Goal: Task Accomplishment & Management: Manage account settings

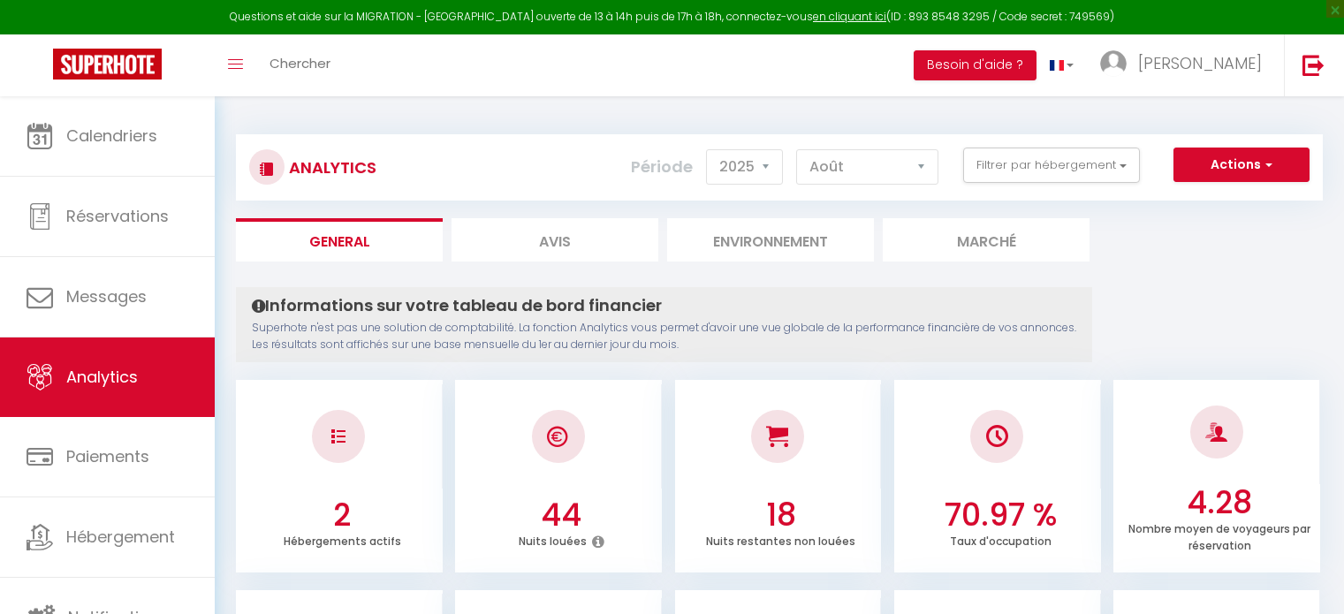
select select "2025"
select select "8"
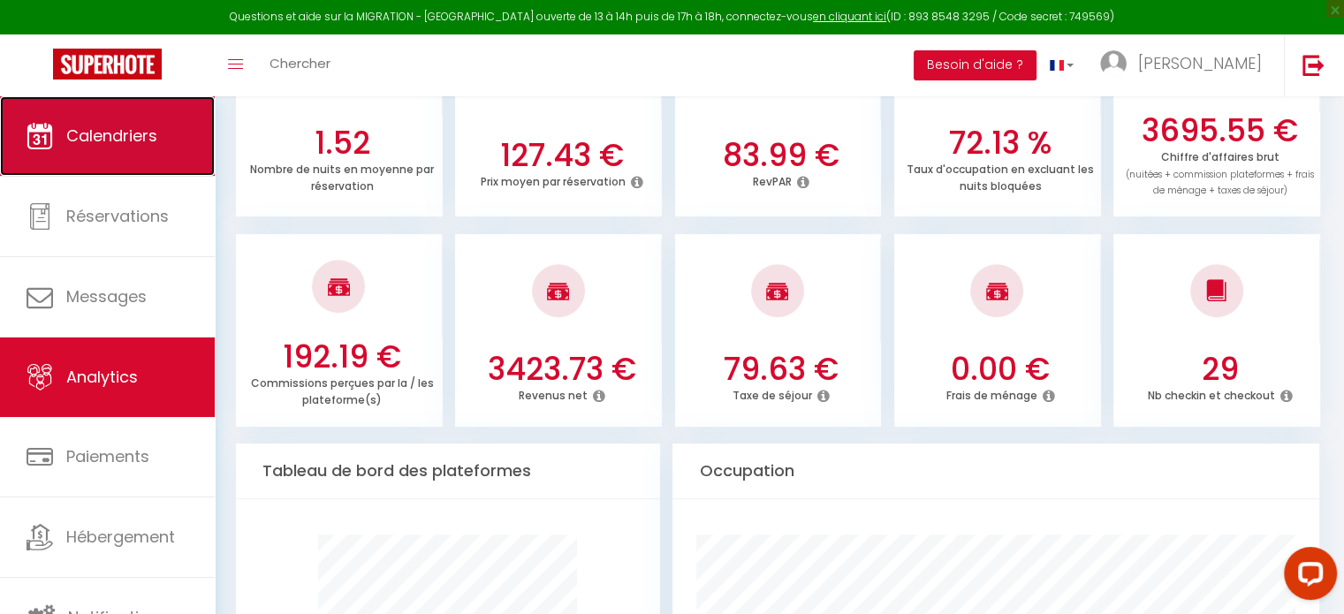
click at [148, 162] on link "Calendriers" at bounding box center [107, 136] width 215 height 80
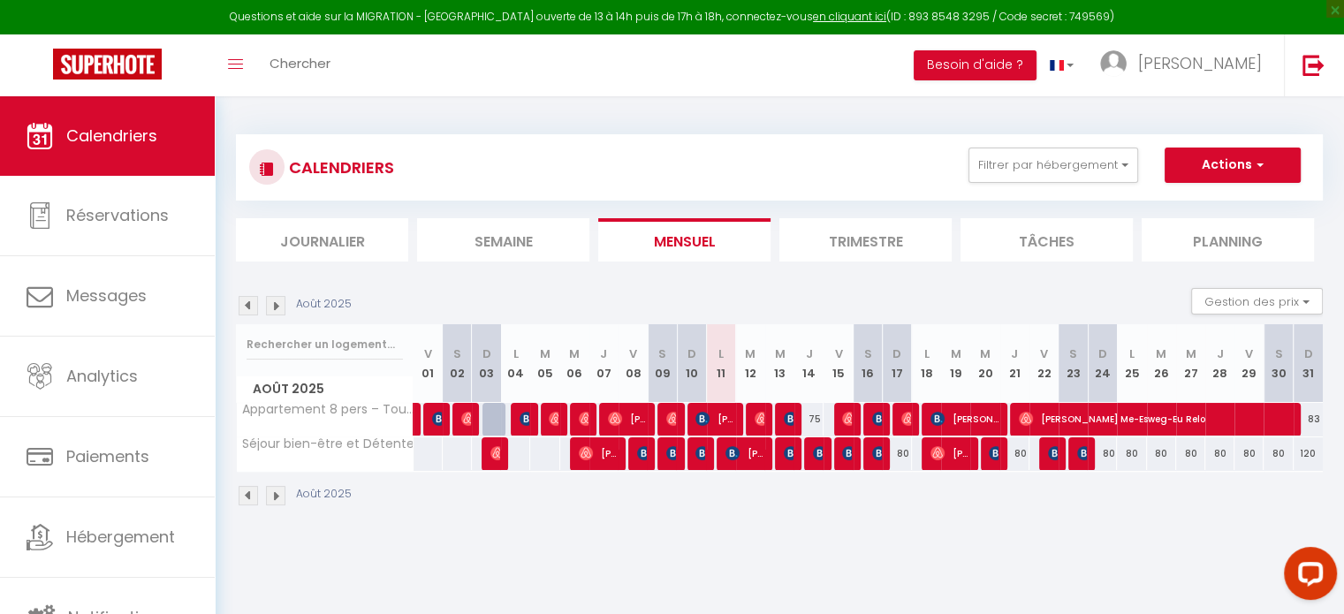
click at [271, 307] on img at bounding box center [275, 305] width 19 height 19
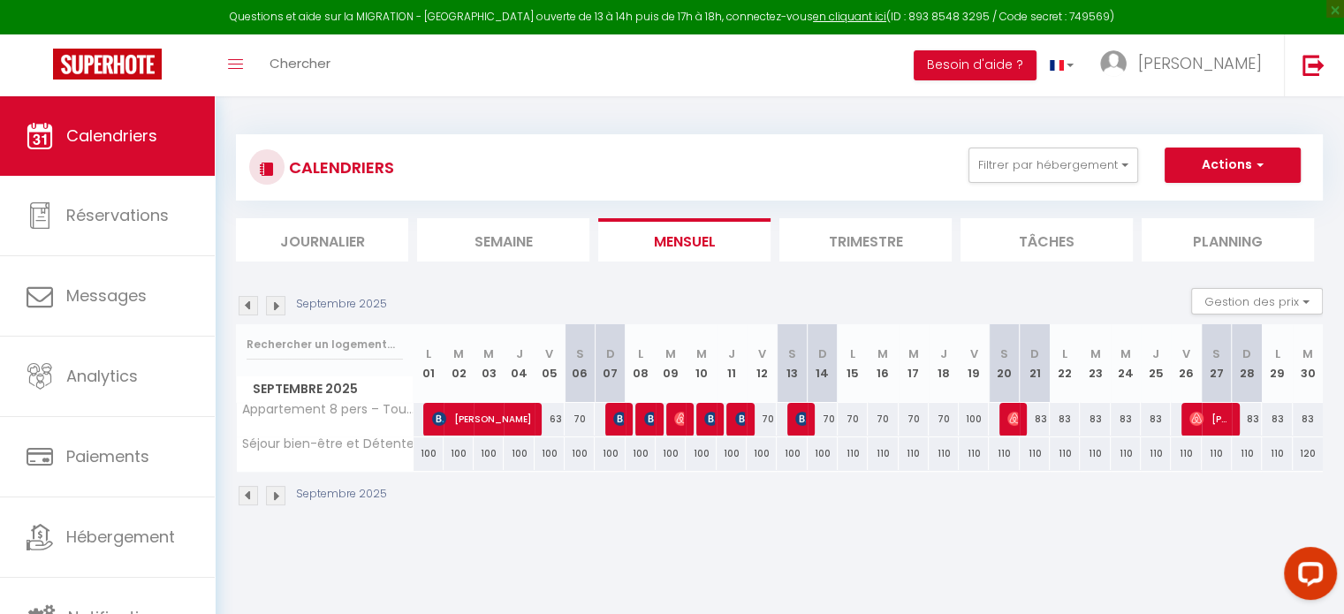
click at [271, 307] on img at bounding box center [275, 305] width 19 height 19
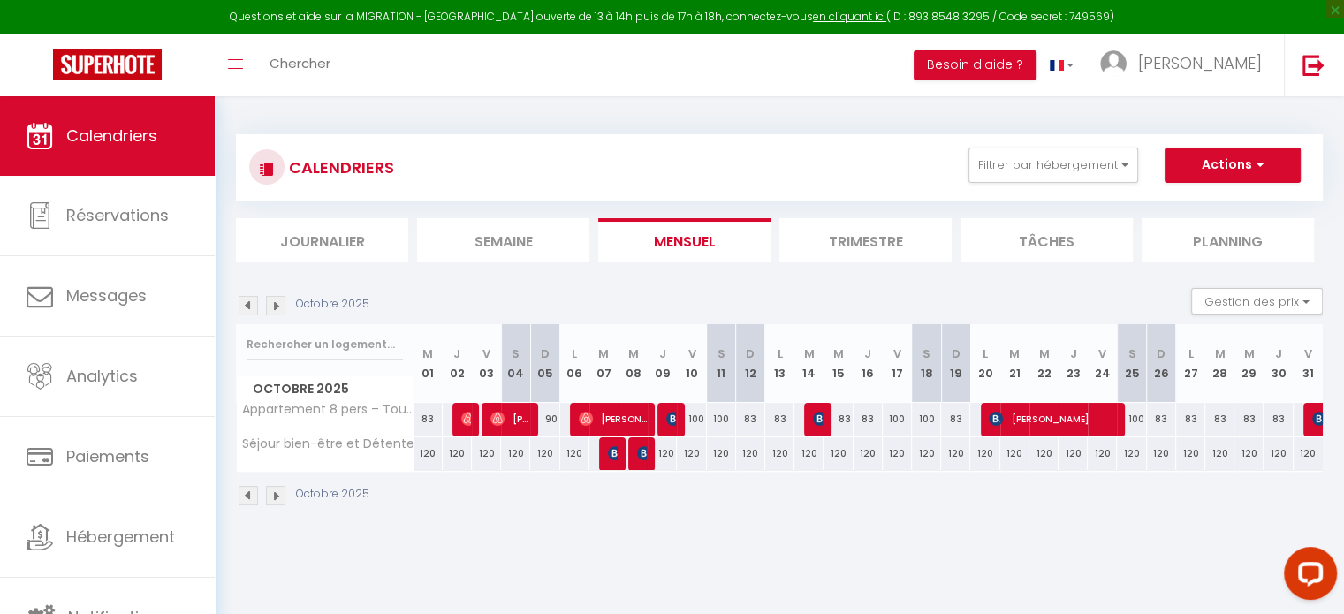
click at [271, 307] on img at bounding box center [275, 305] width 19 height 19
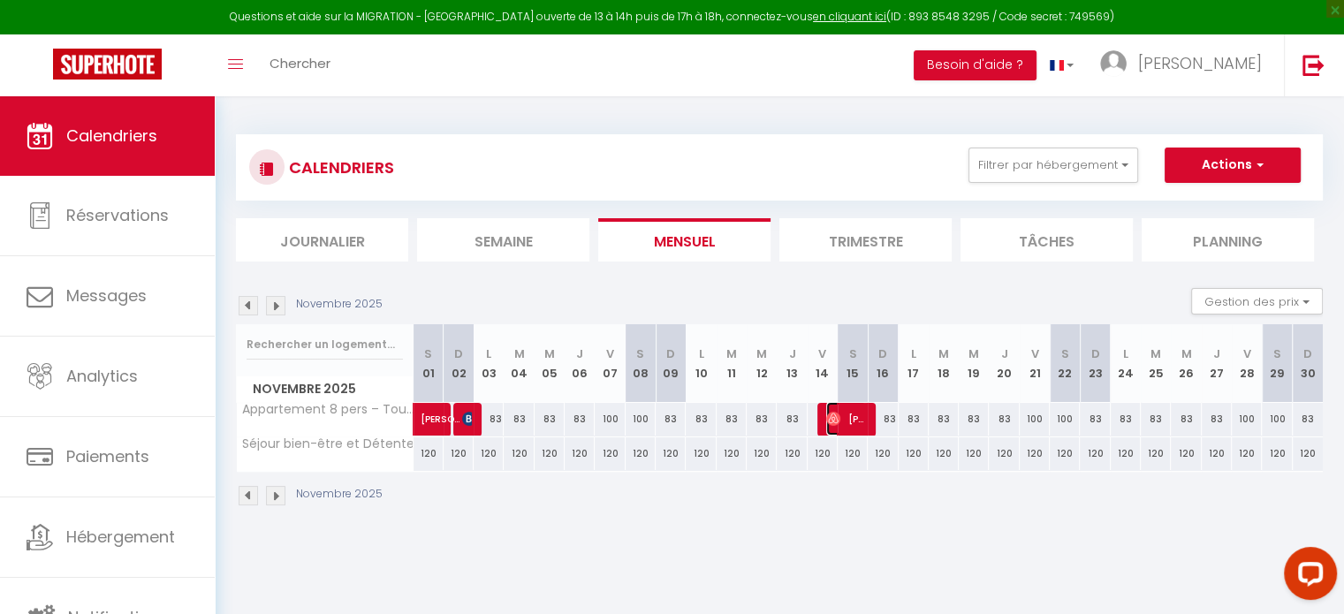
click at [843, 413] on span "[PERSON_NAME]" at bounding box center [846, 419] width 40 height 34
select select "OK"
select select "0"
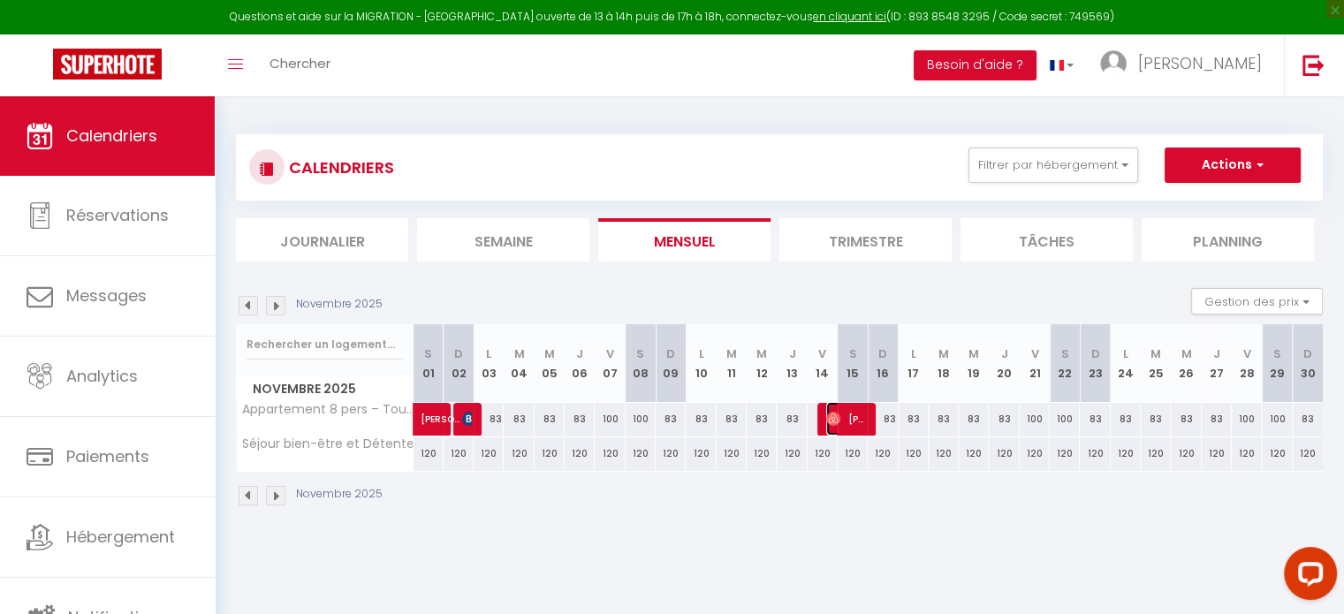
select select "1"
select select
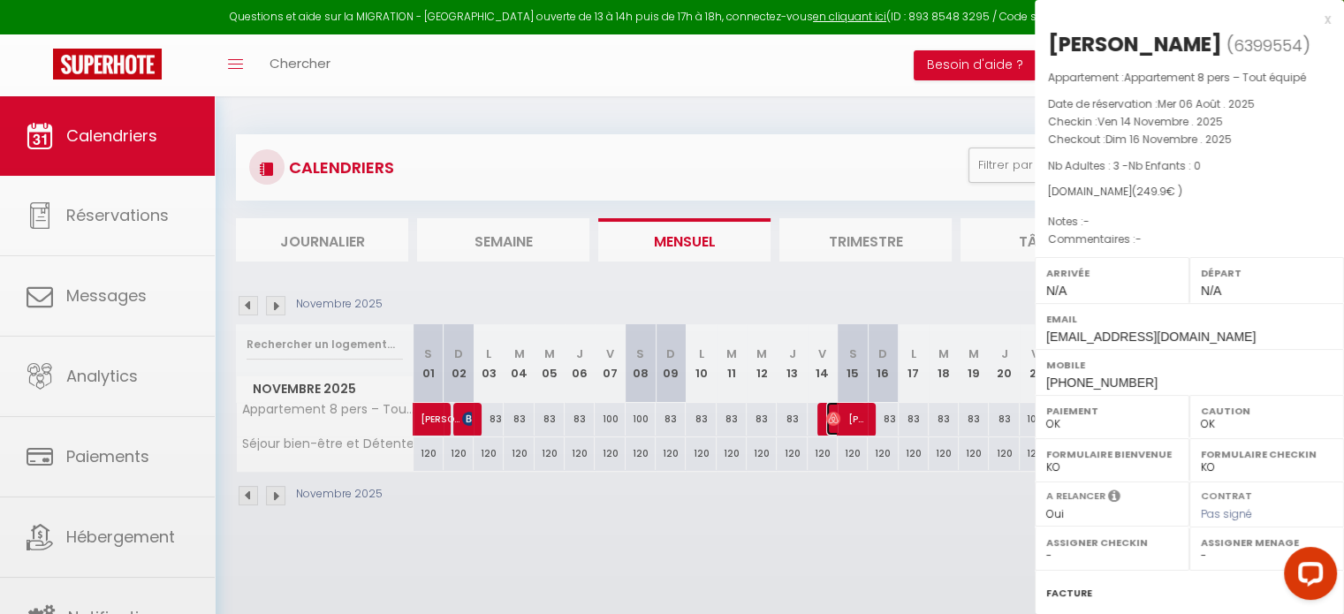
select select "50889"
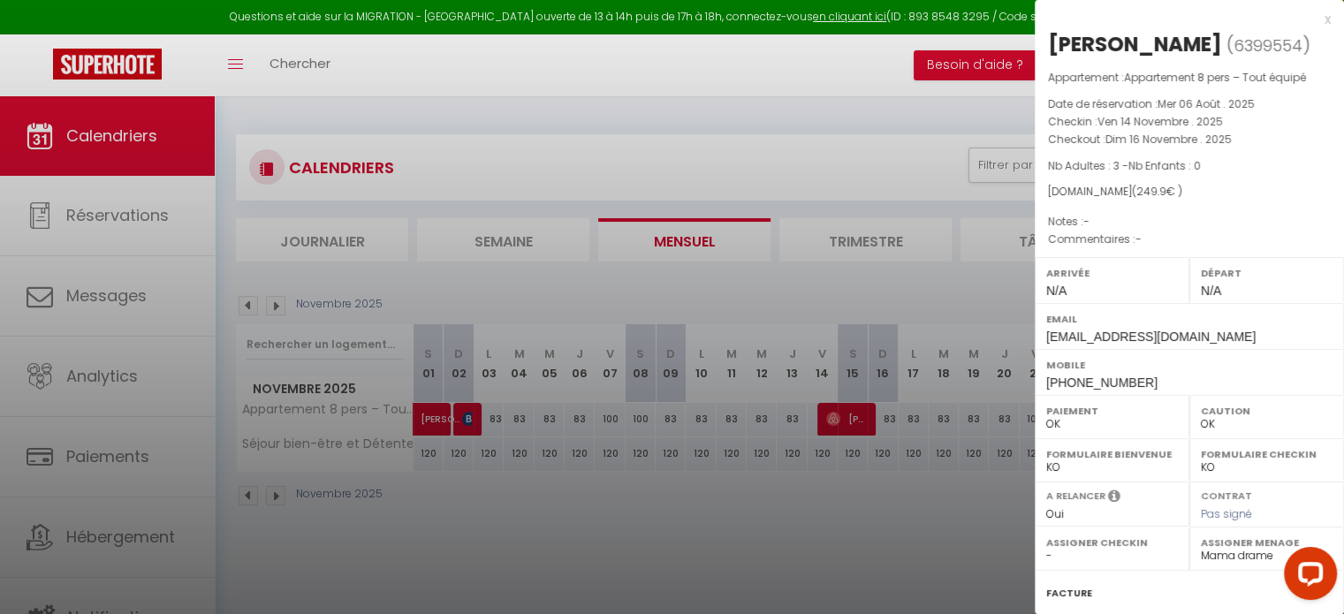
click at [944, 275] on div at bounding box center [672, 307] width 1344 height 614
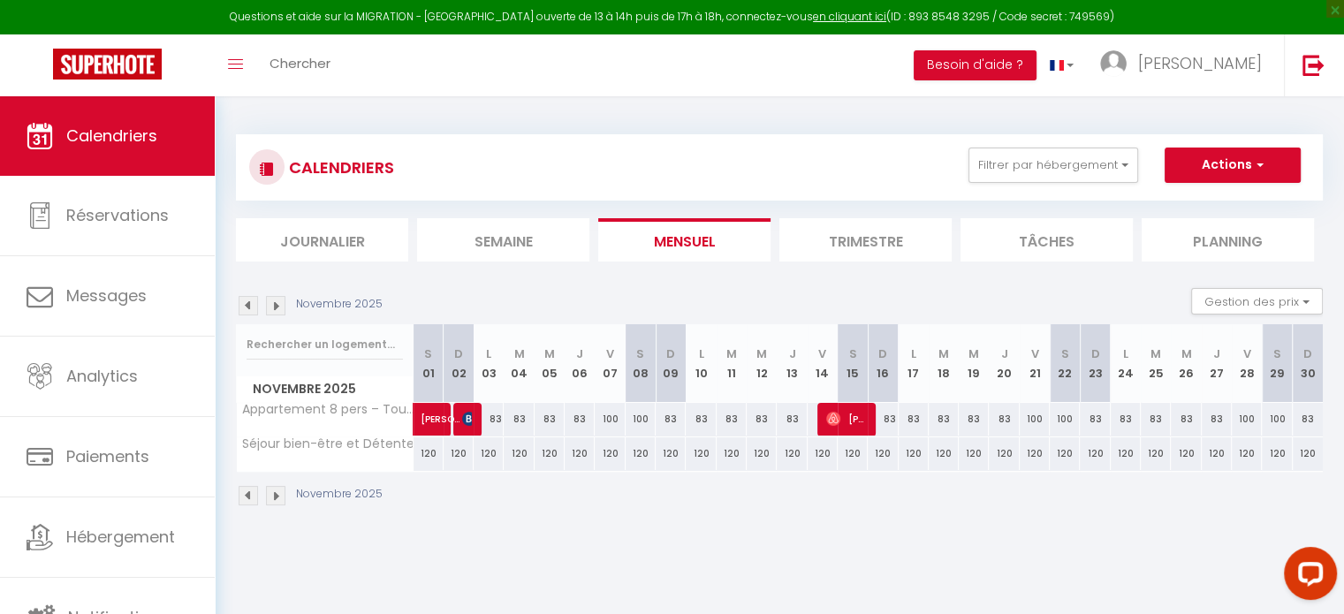
click at [247, 306] on img at bounding box center [248, 305] width 19 height 19
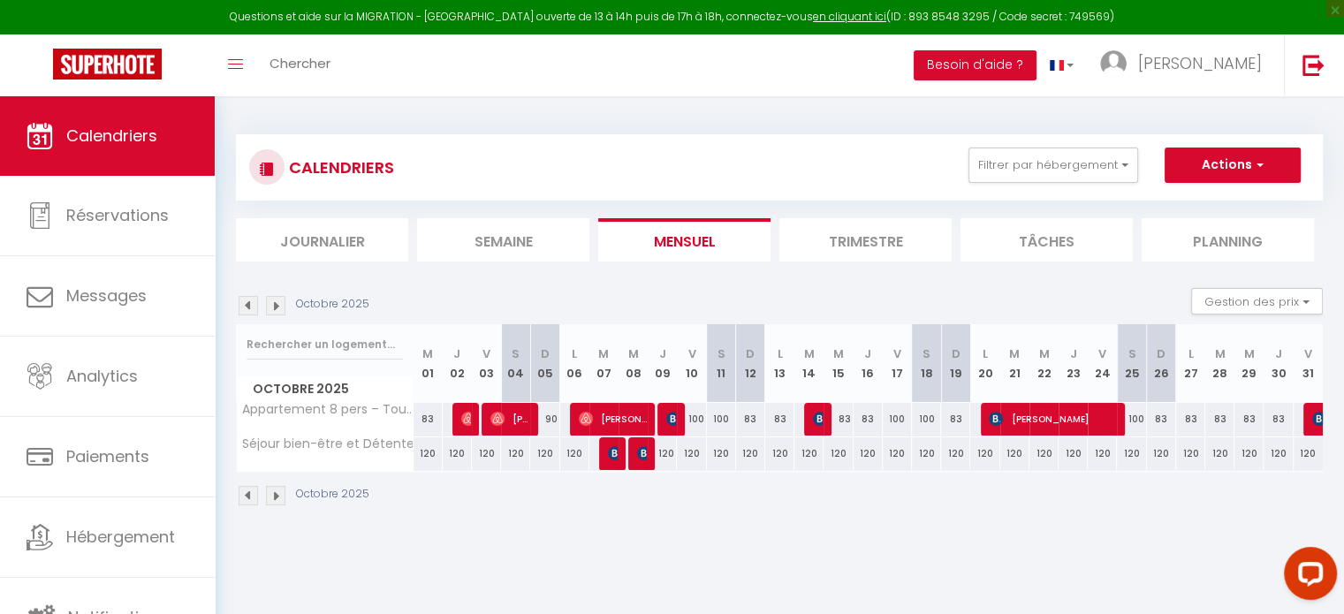
click at [247, 306] on img at bounding box center [248, 305] width 19 height 19
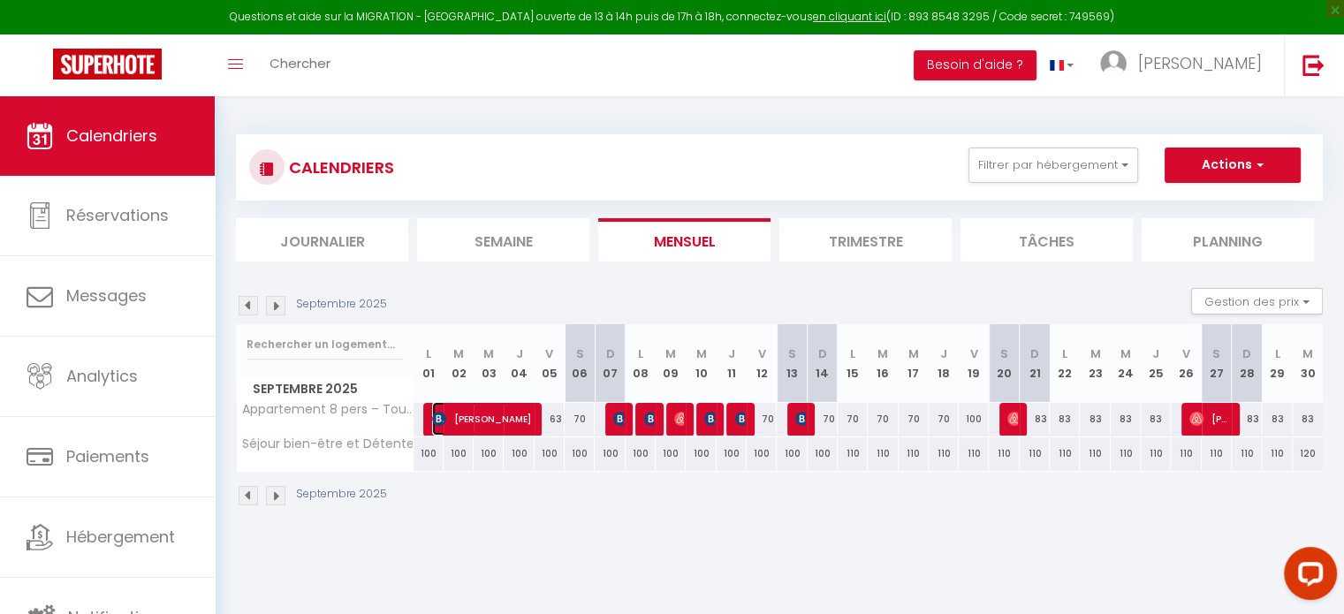
click at [483, 425] on span "[PERSON_NAME]" at bounding box center [482, 419] width 100 height 34
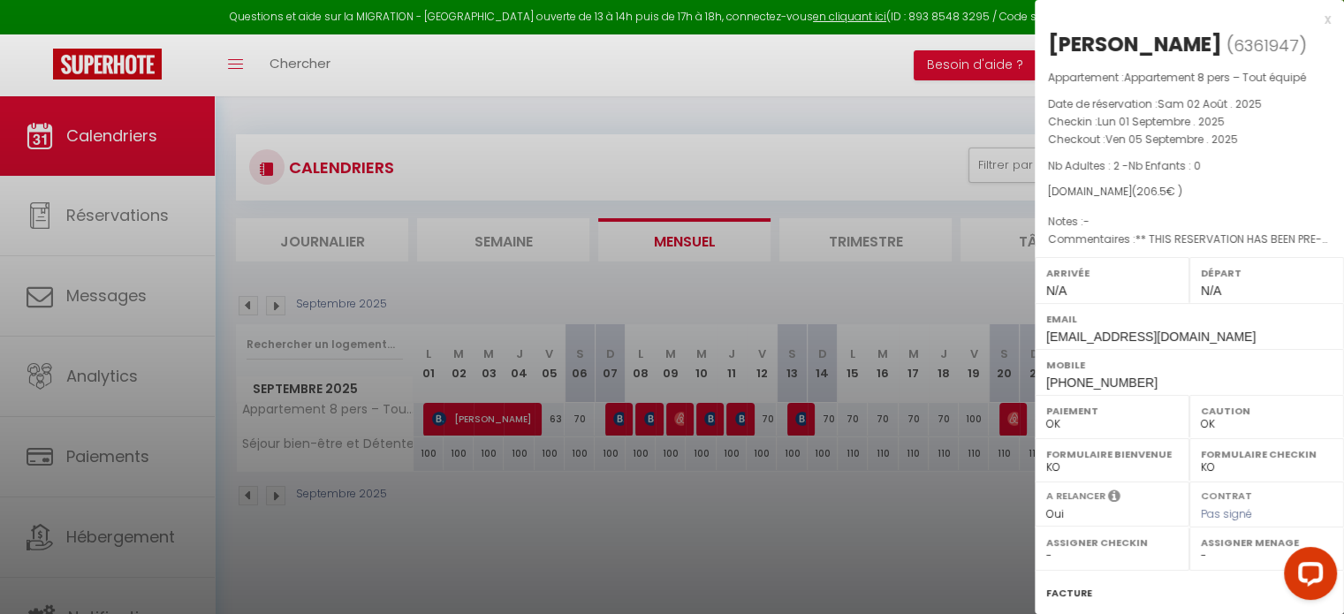
click at [510, 307] on div at bounding box center [672, 307] width 1344 height 614
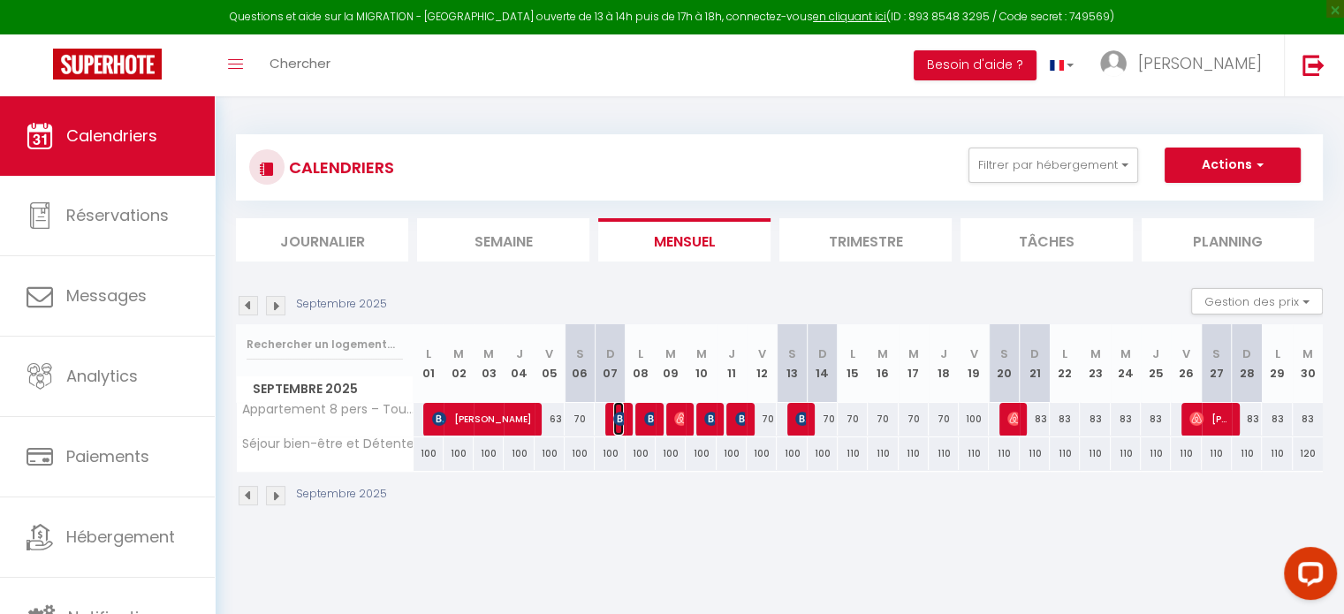
click at [617, 426] on span "[PERSON_NAME]" at bounding box center [618, 419] width 10 height 34
select select "50889"
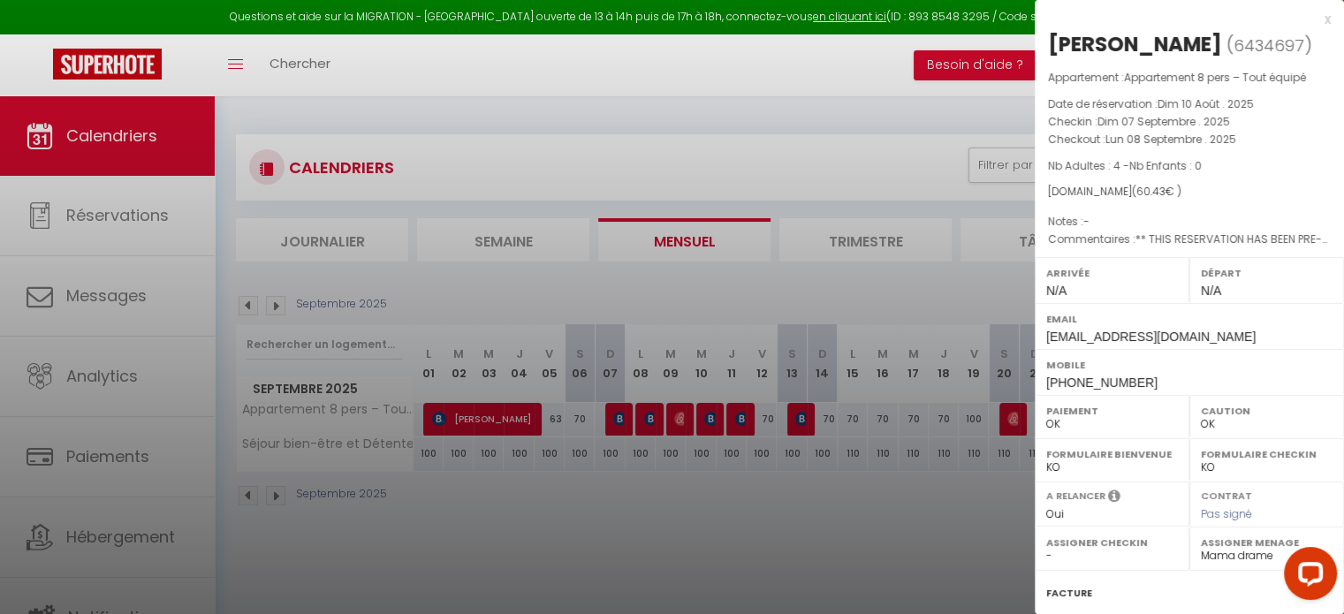
click at [648, 420] on div at bounding box center [672, 307] width 1344 height 614
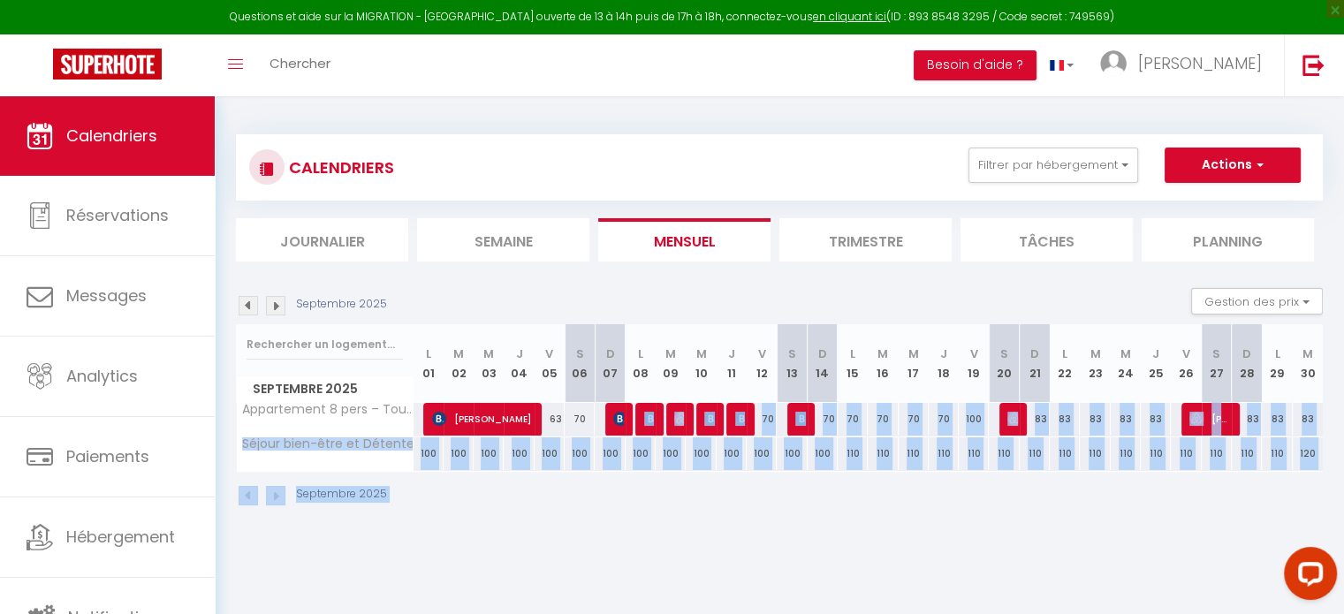
click at [648, 420] on body "Questions et aide sur la MIGRATION - [GEOGRAPHIC_DATA] ouverte de 13 à 14h puis…" at bounding box center [672, 403] width 1344 height 614
click at [648, 420] on img at bounding box center [651, 419] width 14 height 14
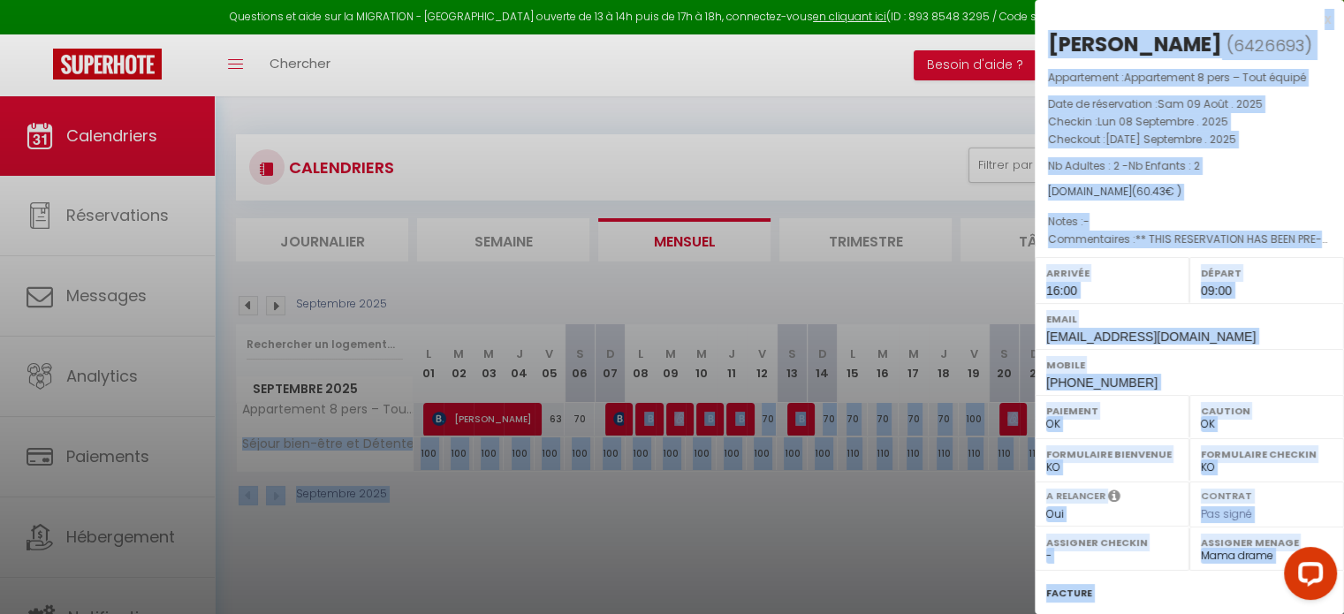
click at [653, 500] on div at bounding box center [672, 307] width 1344 height 614
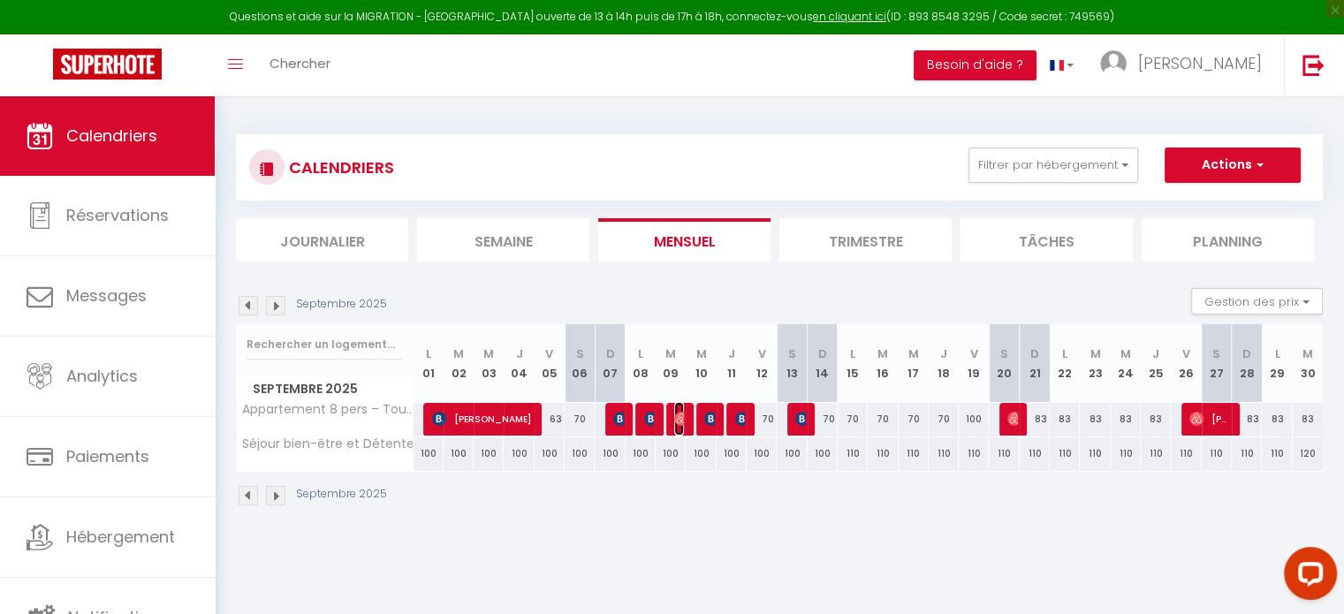
click at [678, 423] on img at bounding box center [681, 419] width 14 height 14
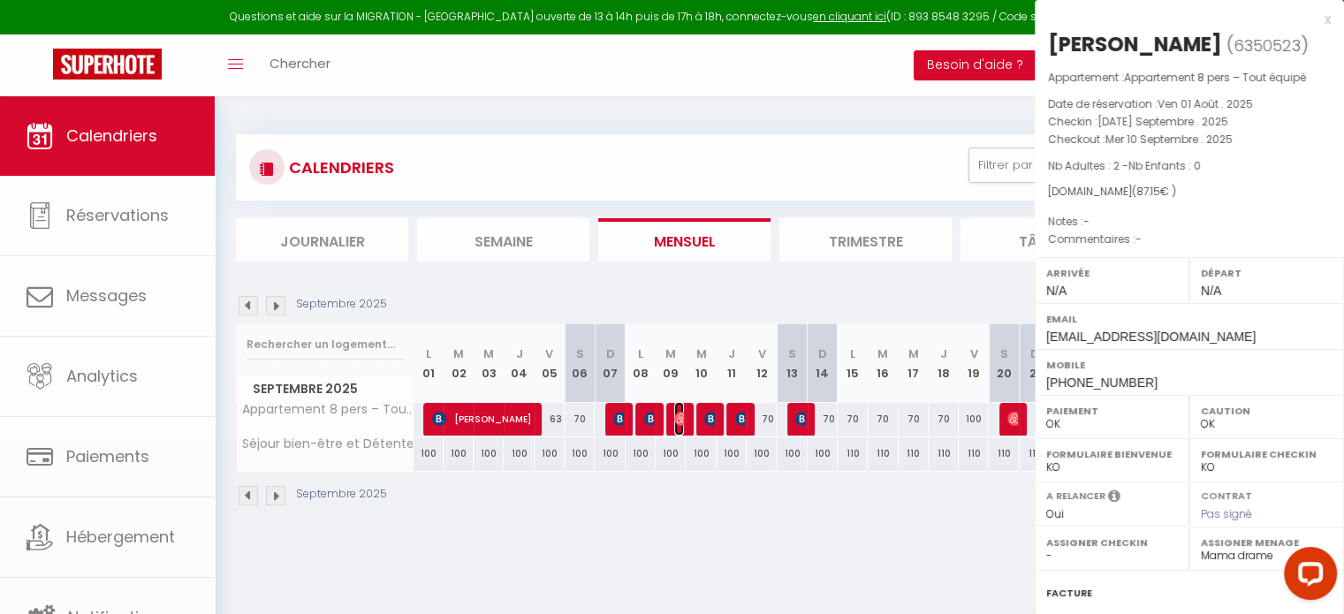
select select "0"
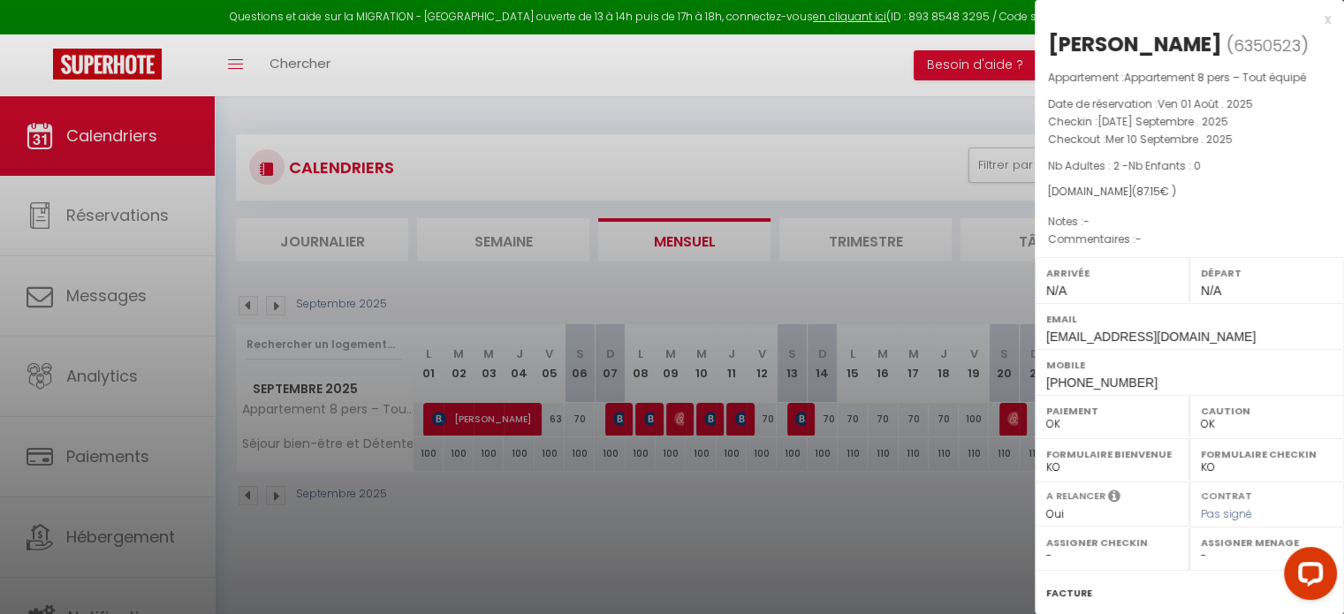
click at [714, 522] on div at bounding box center [672, 307] width 1344 height 614
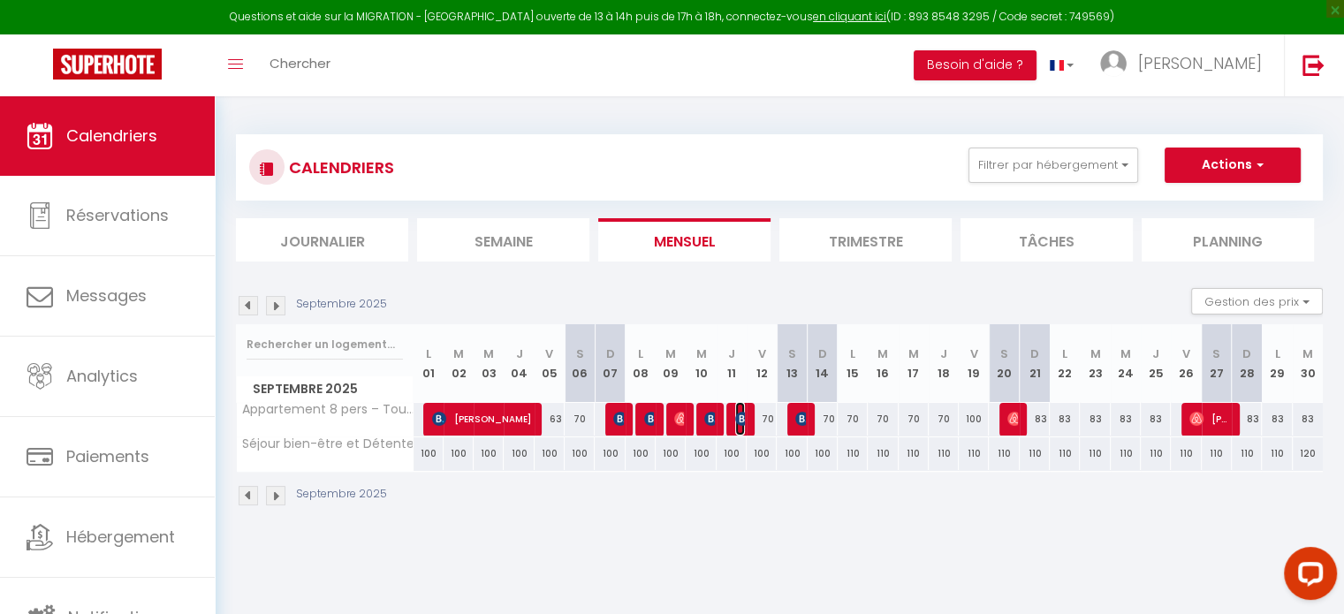
click at [735, 416] on img at bounding box center [742, 419] width 14 height 14
select select "50889"
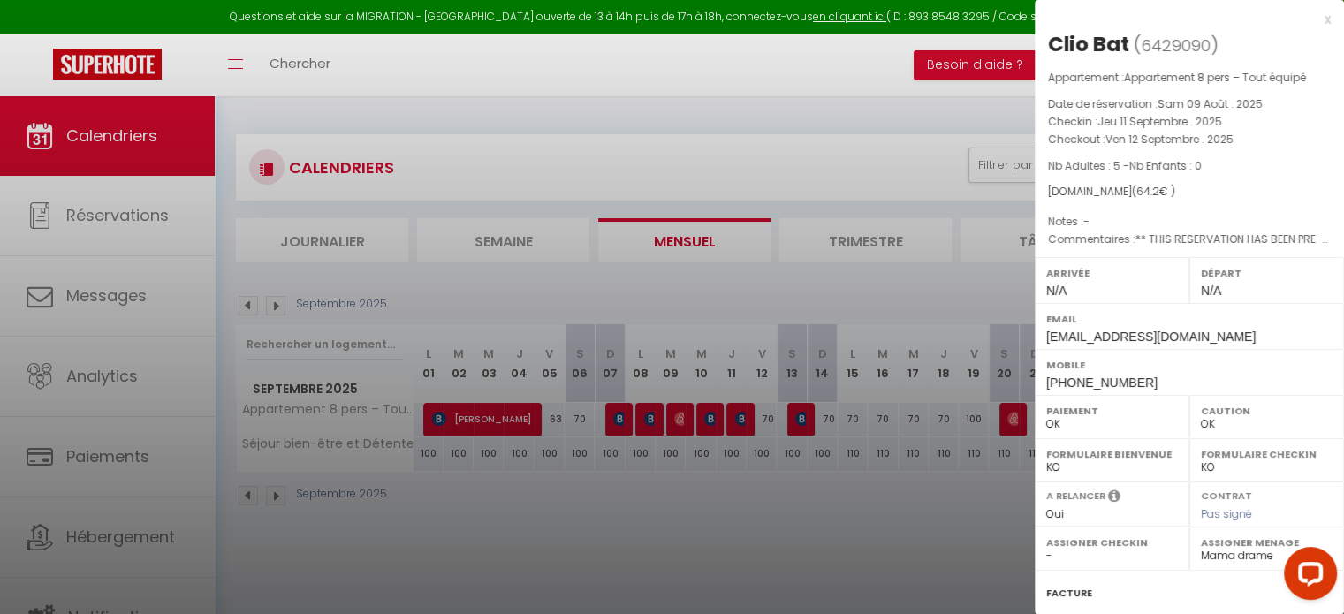
click at [712, 496] on div at bounding box center [672, 307] width 1344 height 614
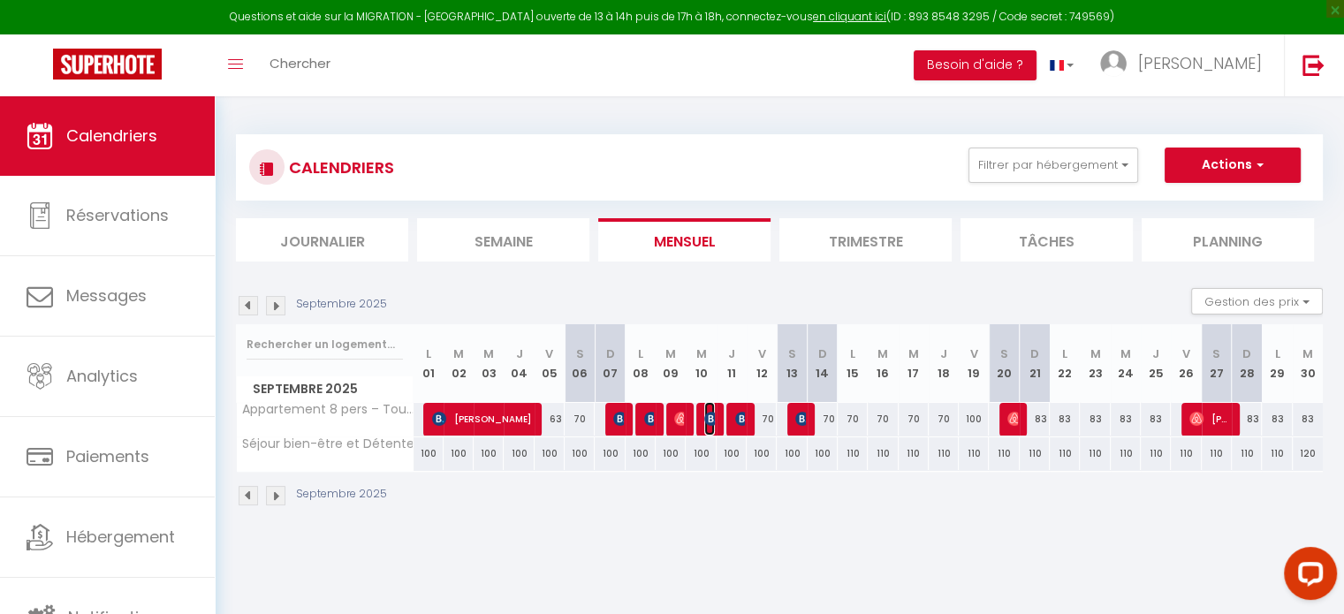
click at [711, 416] on img at bounding box center [711, 419] width 14 height 14
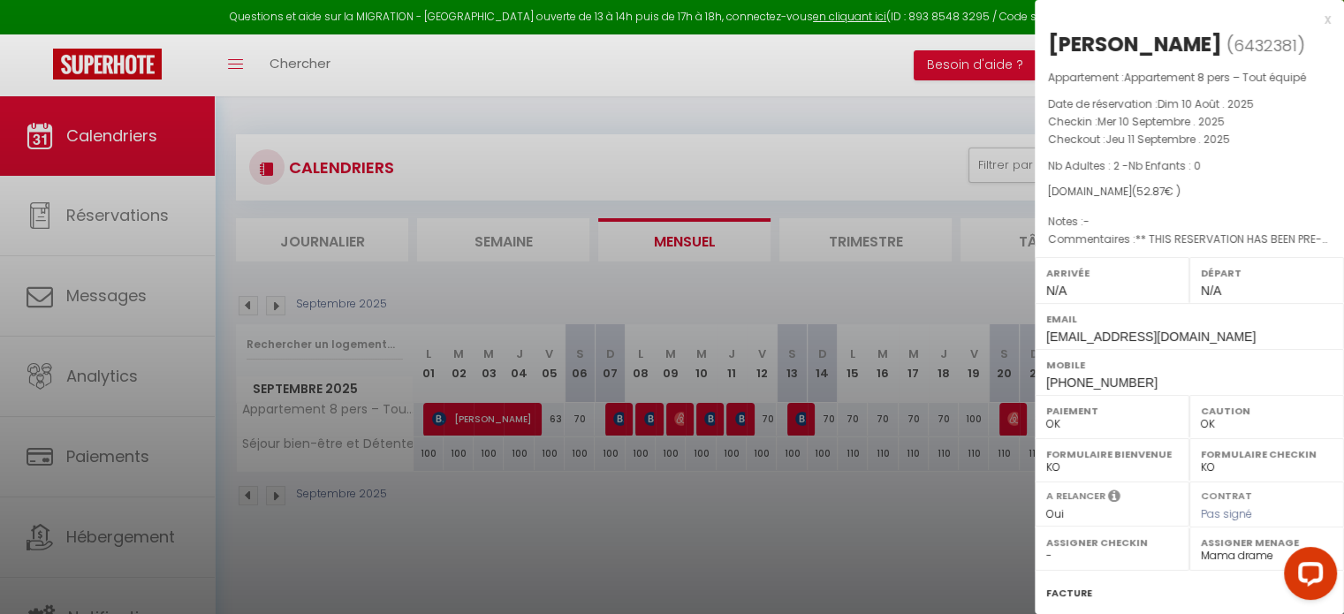
click at [764, 552] on div at bounding box center [672, 307] width 1344 height 614
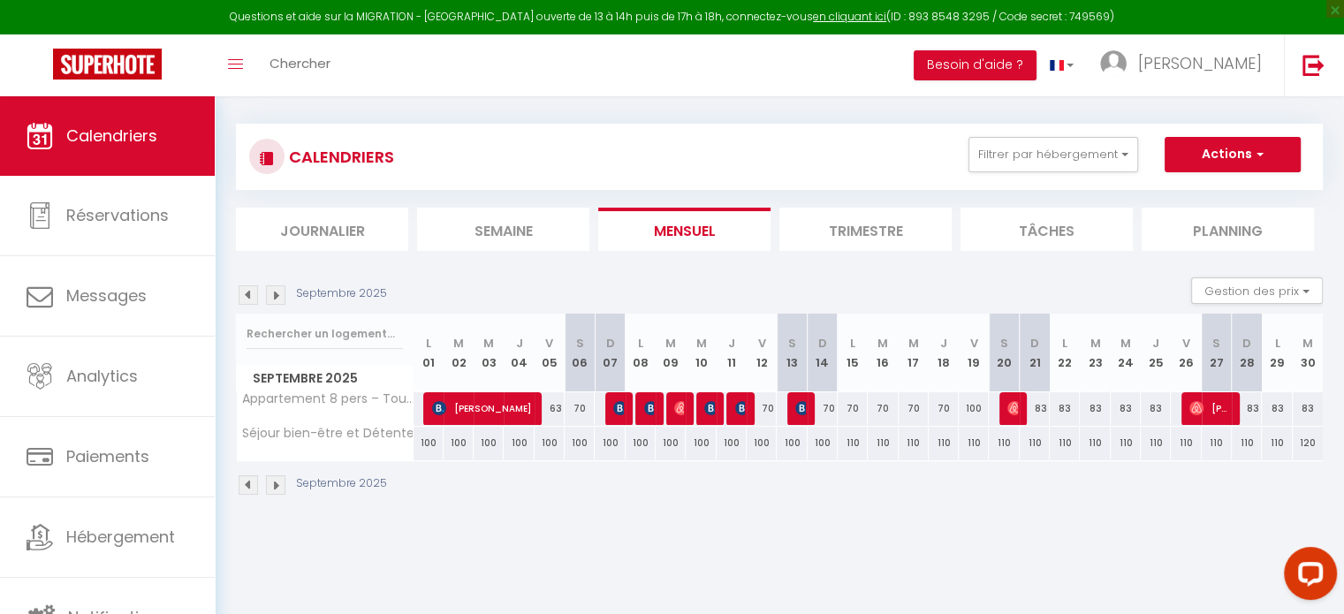
scroll to position [95, 0]
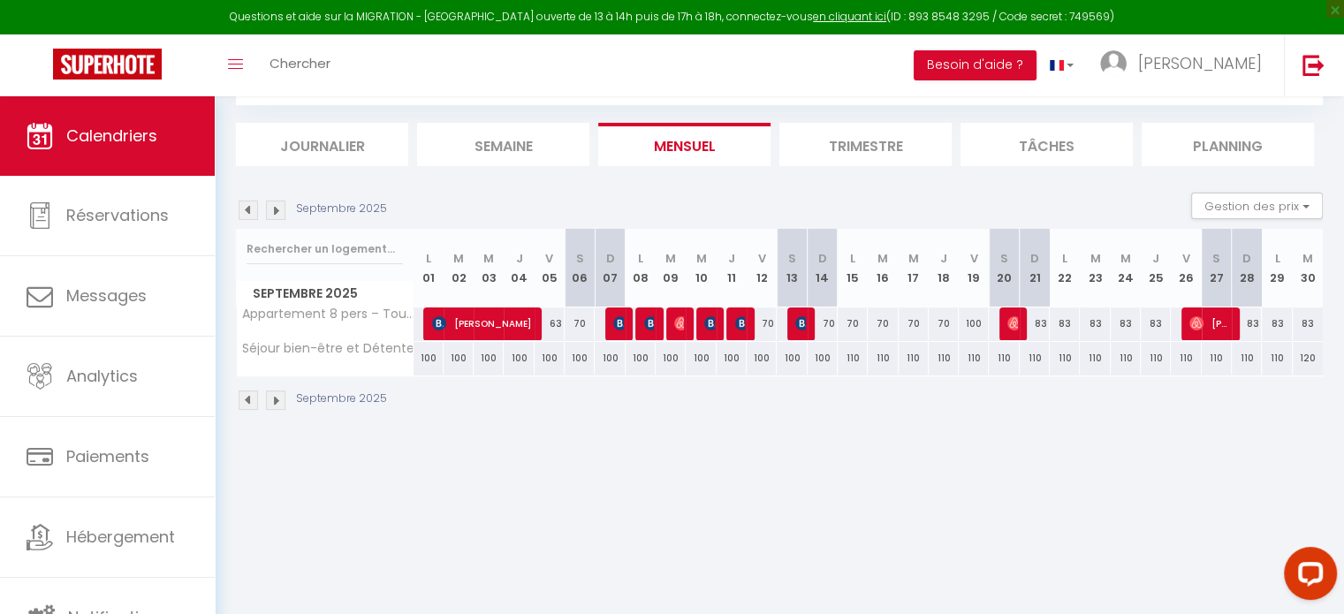
click at [239, 205] on img at bounding box center [248, 210] width 19 height 19
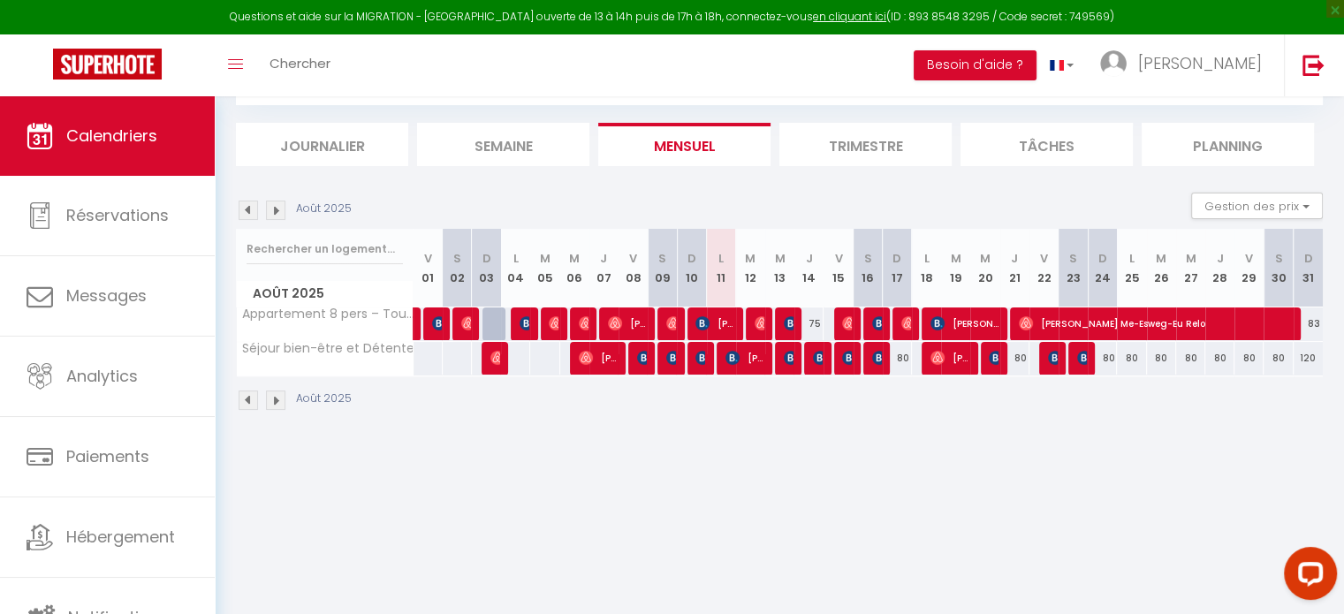
click at [272, 211] on img at bounding box center [275, 210] width 19 height 19
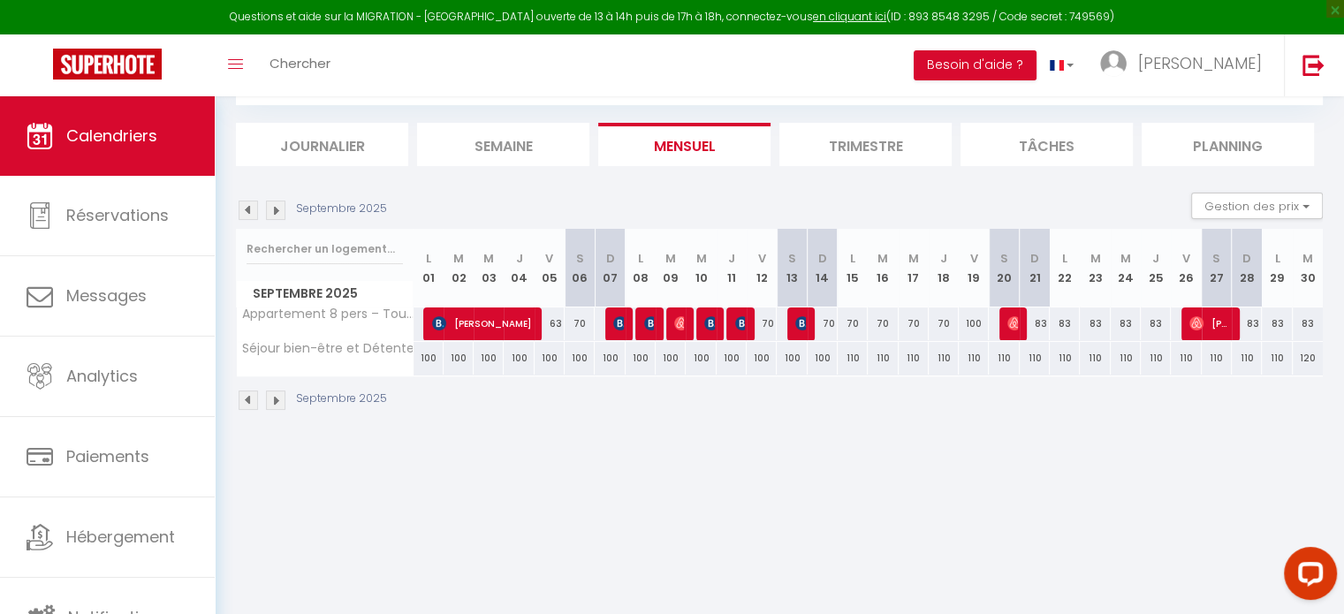
click at [246, 206] on img at bounding box center [248, 210] width 19 height 19
